Goal: Information Seeking & Learning: Learn about a topic

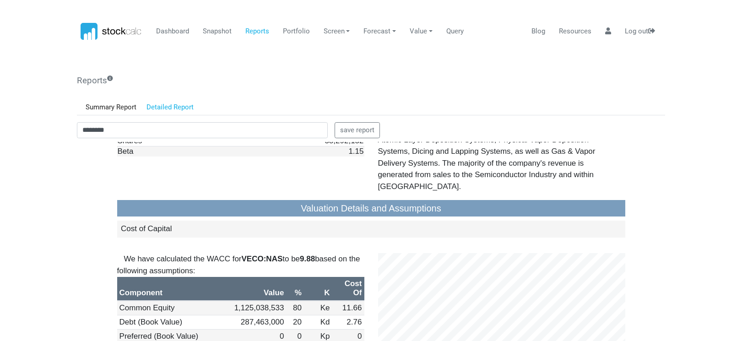
click at [66, 164] on body "Dashboard Snapshot Reports Portfolio Screen Stock Screener Sector ETF Industry …" at bounding box center [371, 170] width 742 height 341
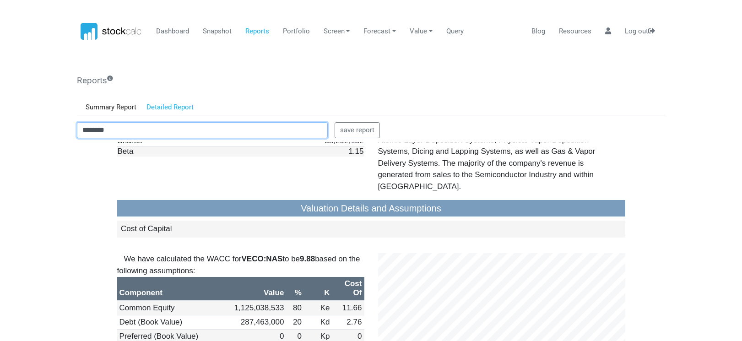
drag, startPoint x: 121, startPoint y: 134, endPoint x: 40, endPoint y: 129, distance: 80.7
click at [40, 129] on body "Dashboard Snapshot Reports Portfolio Screen Stock Screener Sector ETF Industry …" at bounding box center [371, 170] width 742 height 341
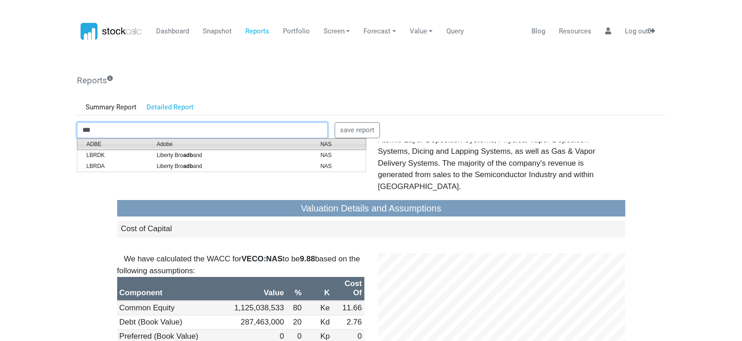
click at [97, 147] on span "ADBE" at bounding box center [115, 144] width 70 height 8
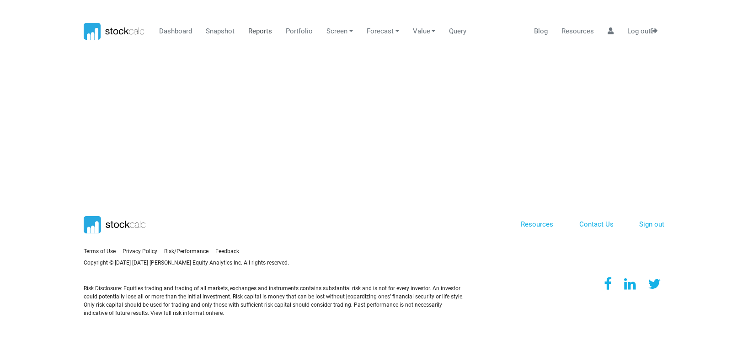
click at [251, 30] on link "Reports" at bounding box center [260, 31] width 31 height 17
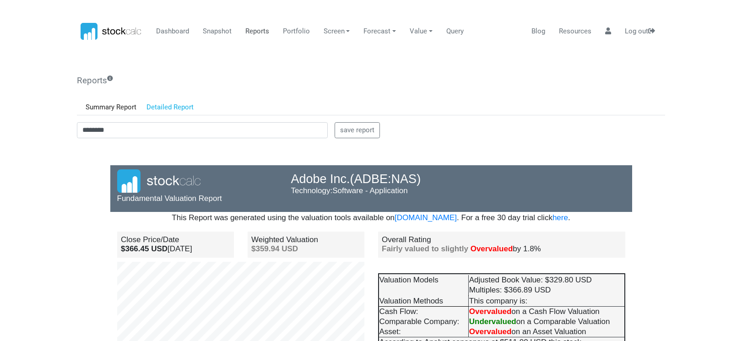
scroll to position [80, 174]
click at [65, 181] on body "Dashboard Snapshot Reports Portfolio Screen Stock Screener Sector ETF Industry …" at bounding box center [371, 170] width 742 height 341
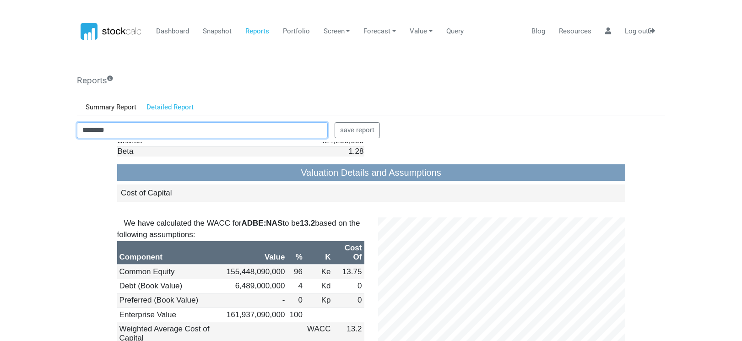
drag, startPoint x: 118, startPoint y: 127, endPoint x: 58, endPoint y: 133, distance: 60.2
click at [58, 133] on body "Dashboard Snapshot Reports Portfolio Screen Stock Screener Sector ETF Industry …" at bounding box center [371, 170] width 742 height 341
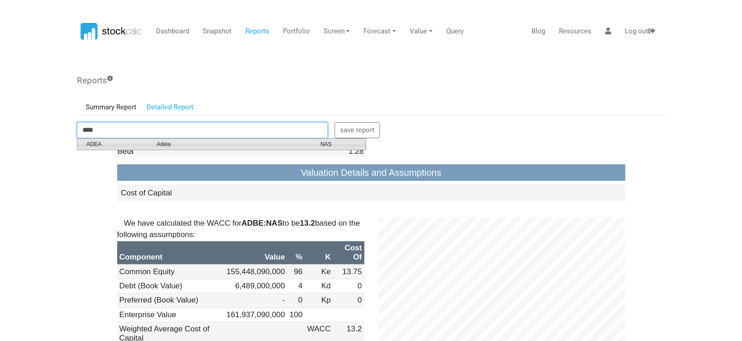
click at [134, 144] on span "ADEA" at bounding box center [115, 144] width 70 height 8
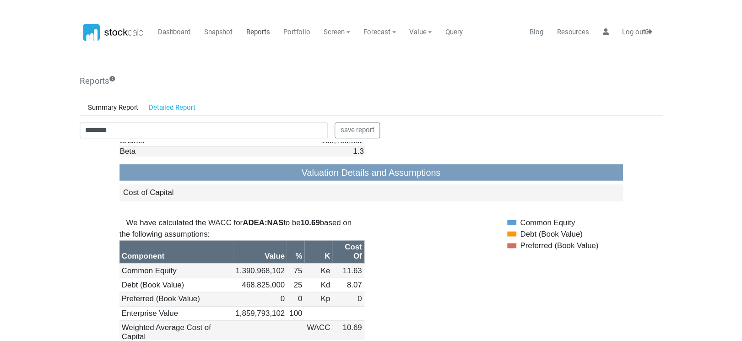
scroll to position [0, 0]
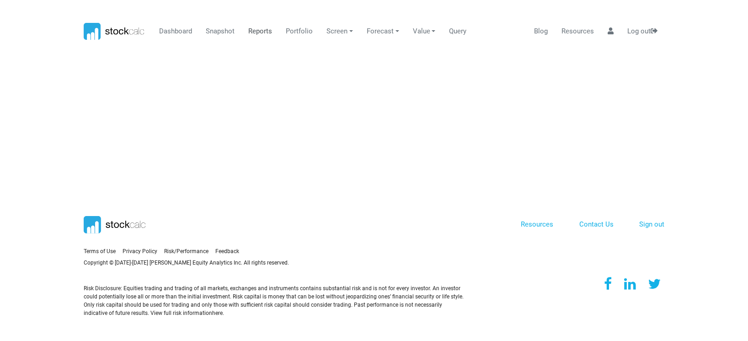
click at [258, 31] on link "Reports" at bounding box center [260, 31] width 31 height 17
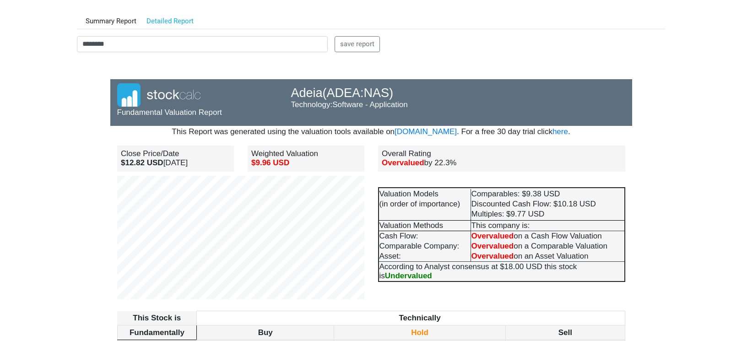
scroll to position [91, 0]
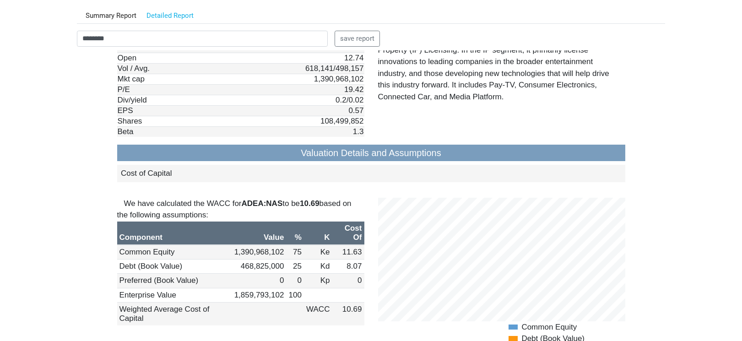
scroll to position [778, 0]
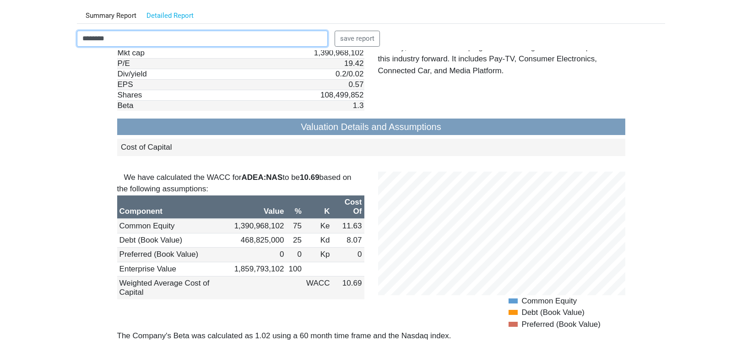
drag, startPoint x: 124, startPoint y: 38, endPoint x: 30, endPoint y: 45, distance: 93.6
click at [33, 47] on body "Dashboard Snapshot Reports Portfolio Screen Stock Screener Sector ETF Industry …" at bounding box center [371, 79] width 742 height 341
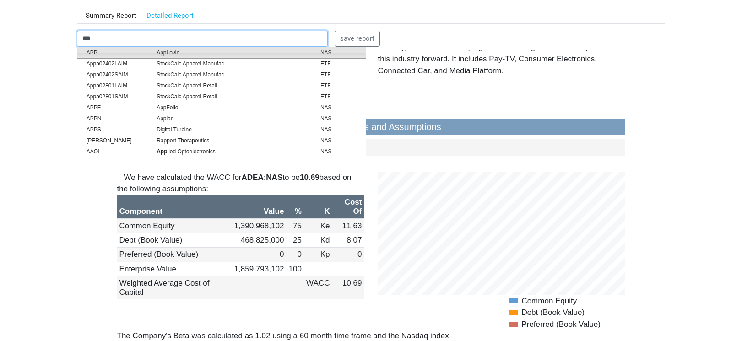
click at [98, 52] on span "APP" at bounding box center [115, 52] width 70 height 8
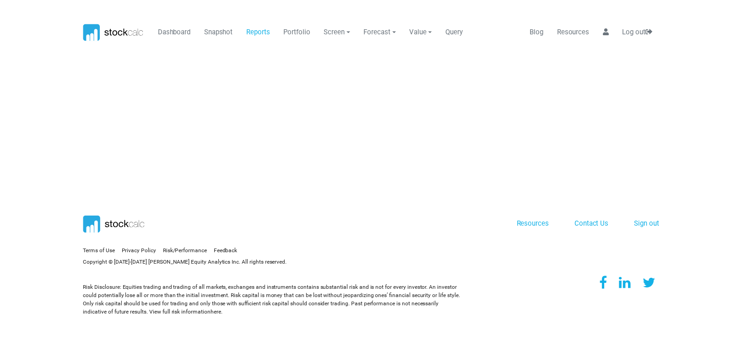
scroll to position [0, 0]
drag, startPoint x: 256, startPoint y: 35, endPoint x: 256, endPoint y: 42, distance: 7.3
click at [256, 35] on link "Reports" at bounding box center [260, 31] width 31 height 17
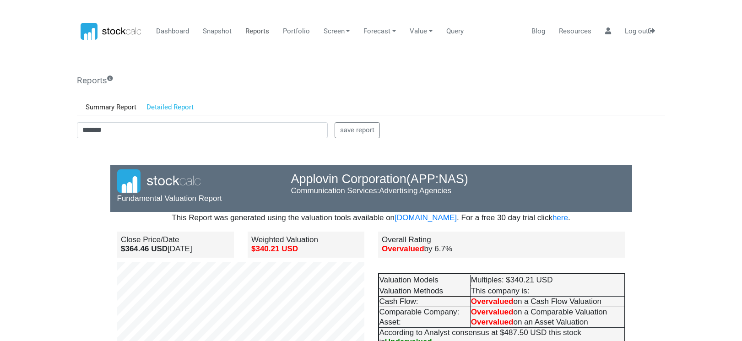
scroll to position [80, 174]
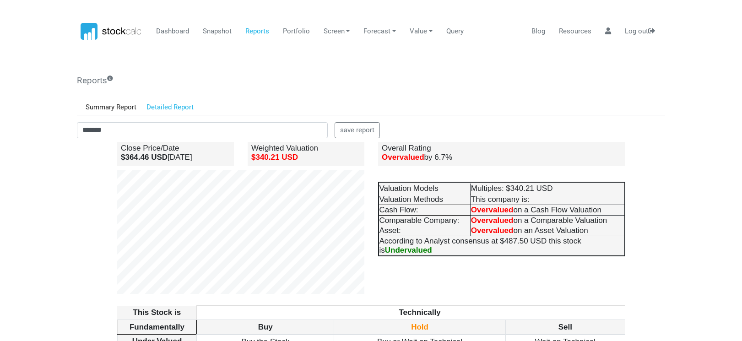
click at [75, 222] on div "Reports Get a fundamental valuation report for any of the 8000 companies and 20…" at bounding box center [371, 308] width 595 height 477
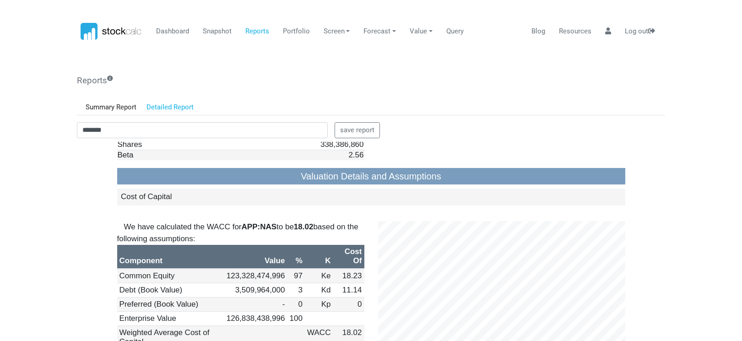
scroll to position [869, 0]
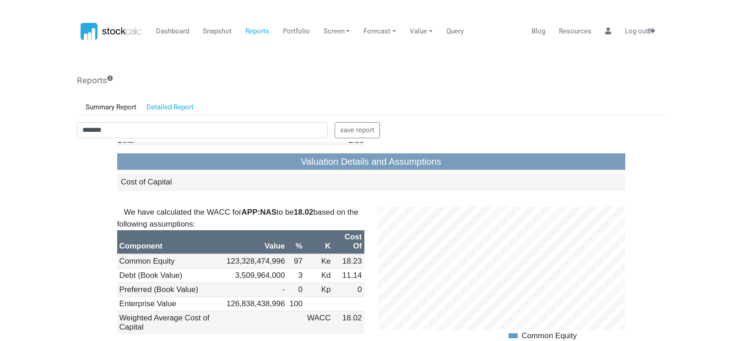
click at [51, 177] on body "Dashboard Snapshot Reports Portfolio Screen Stock Screener Sector ETF Industry …" at bounding box center [371, 170] width 742 height 341
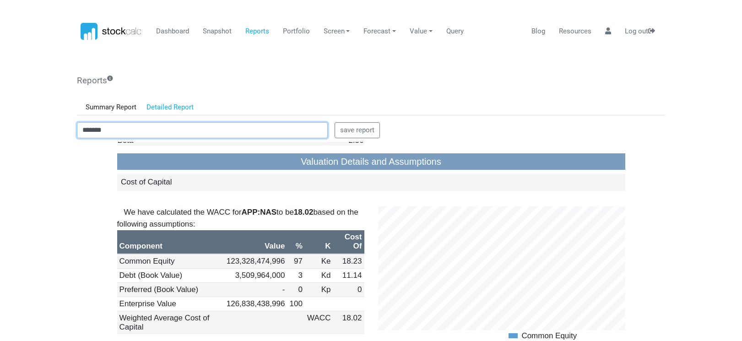
drag, startPoint x: 113, startPoint y: 129, endPoint x: 20, endPoint y: 128, distance: 92.9
click at [26, 130] on body "Dashboard Snapshot Reports Portfolio Screen Stock Screener Sector ETF Industry …" at bounding box center [371, 170] width 742 height 341
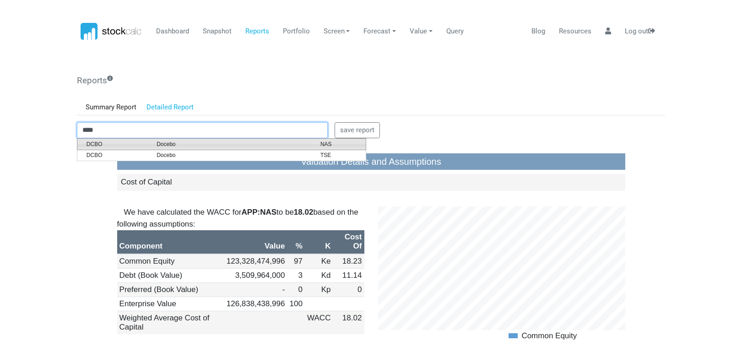
click at [170, 142] on span "Docebo" at bounding box center [232, 144] width 164 height 8
type input "********"
click at [170, 114] on td "Div/yield" at bounding box center [179, 108] width 124 height 11
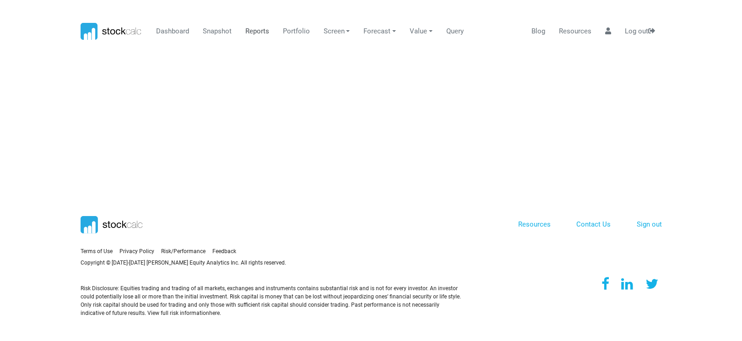
scroll to position [0, 0]
click at [251, 30] on link "Reports" at bounding box center [260, 31] width 31 height 17
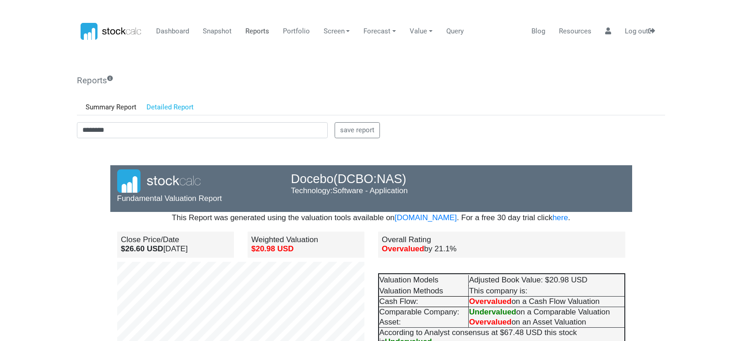
scroll to position [80, 174]
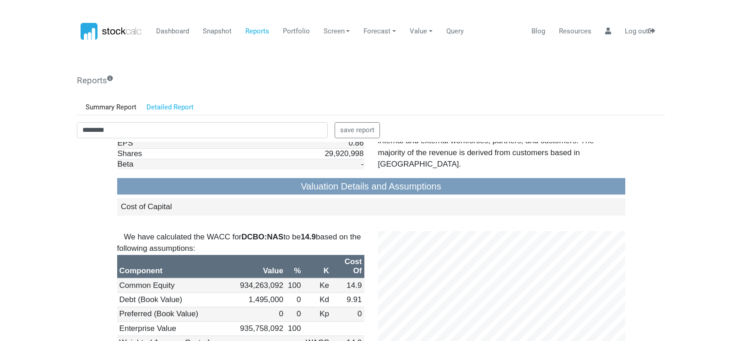
scroll to position [915, 0]
